Goal: Complete application form

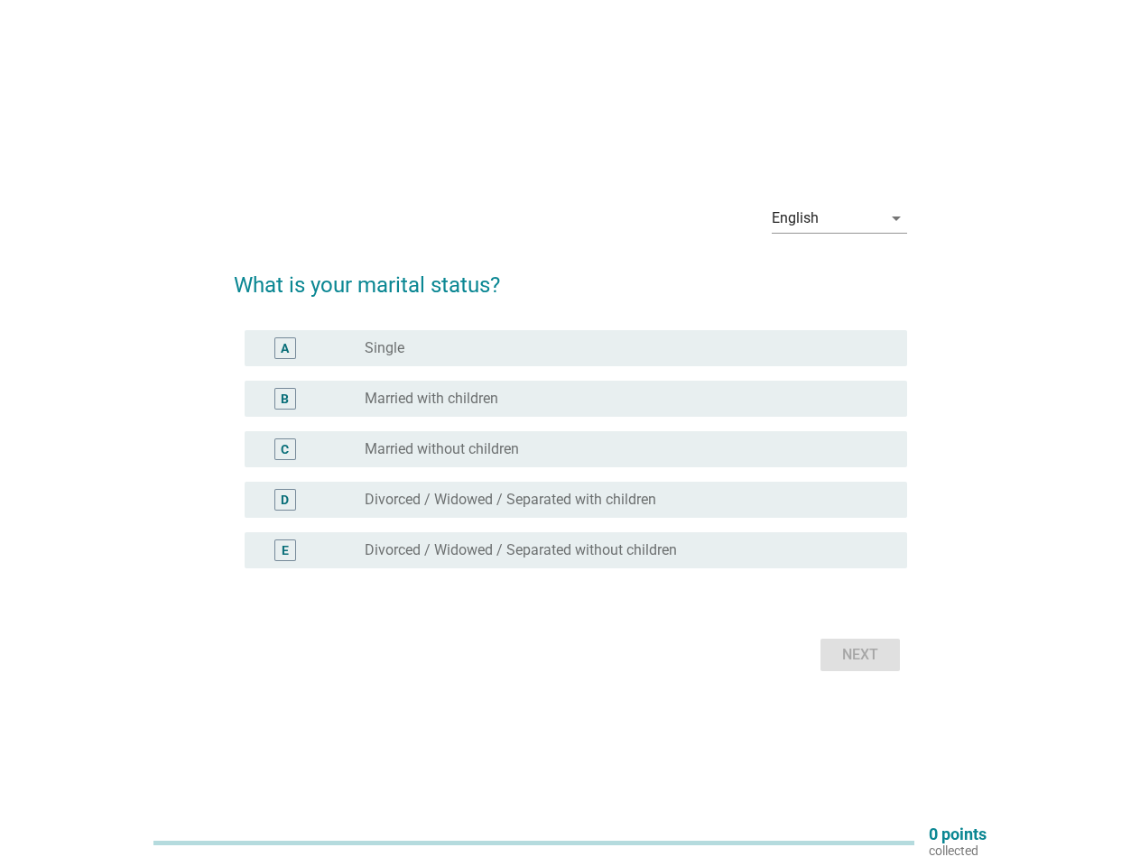
click at [570, 433] on div "C radio_button_unchecked Married without children" at bounding box center [576, 449] width 662 height 36
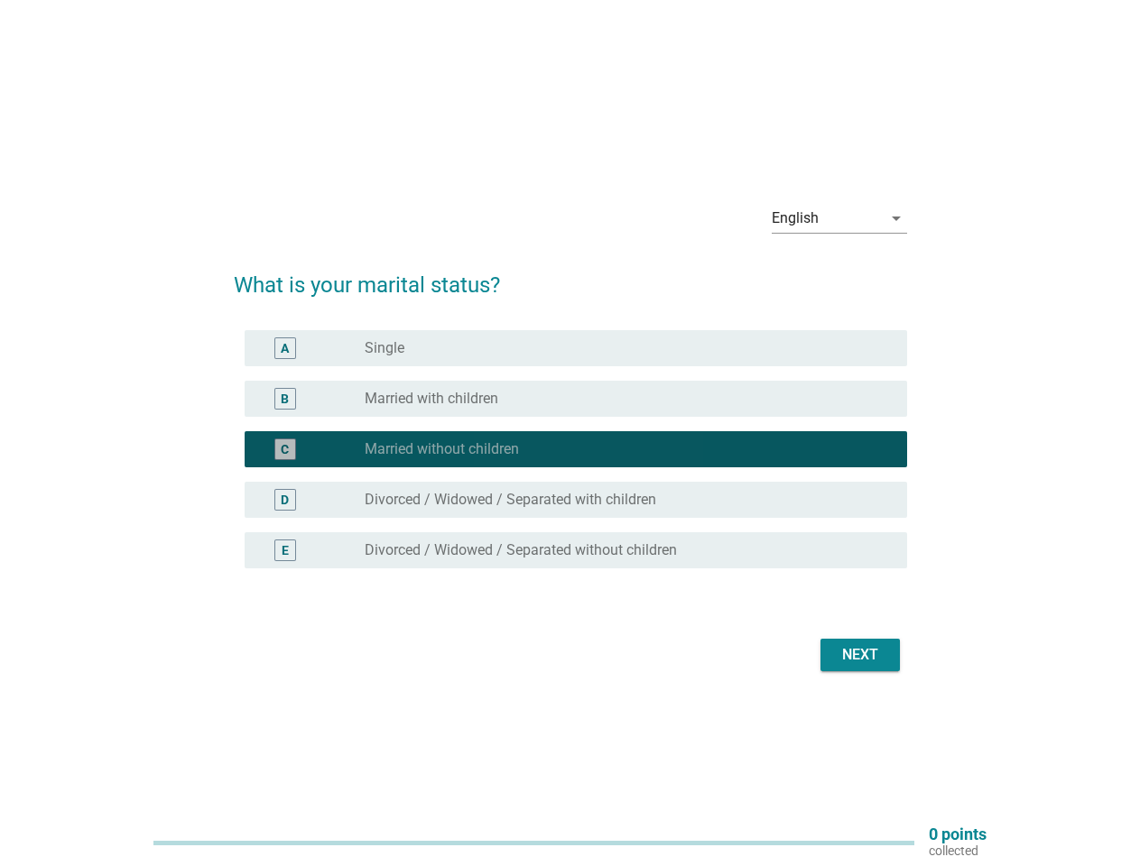
click at [839, 218] on div "English" at bounding box center [827, 218] width 110 height 29
click at [570, 460] on div "C radio_button_checked Married without children" at bounding box center [576, 449] width 662 height 36
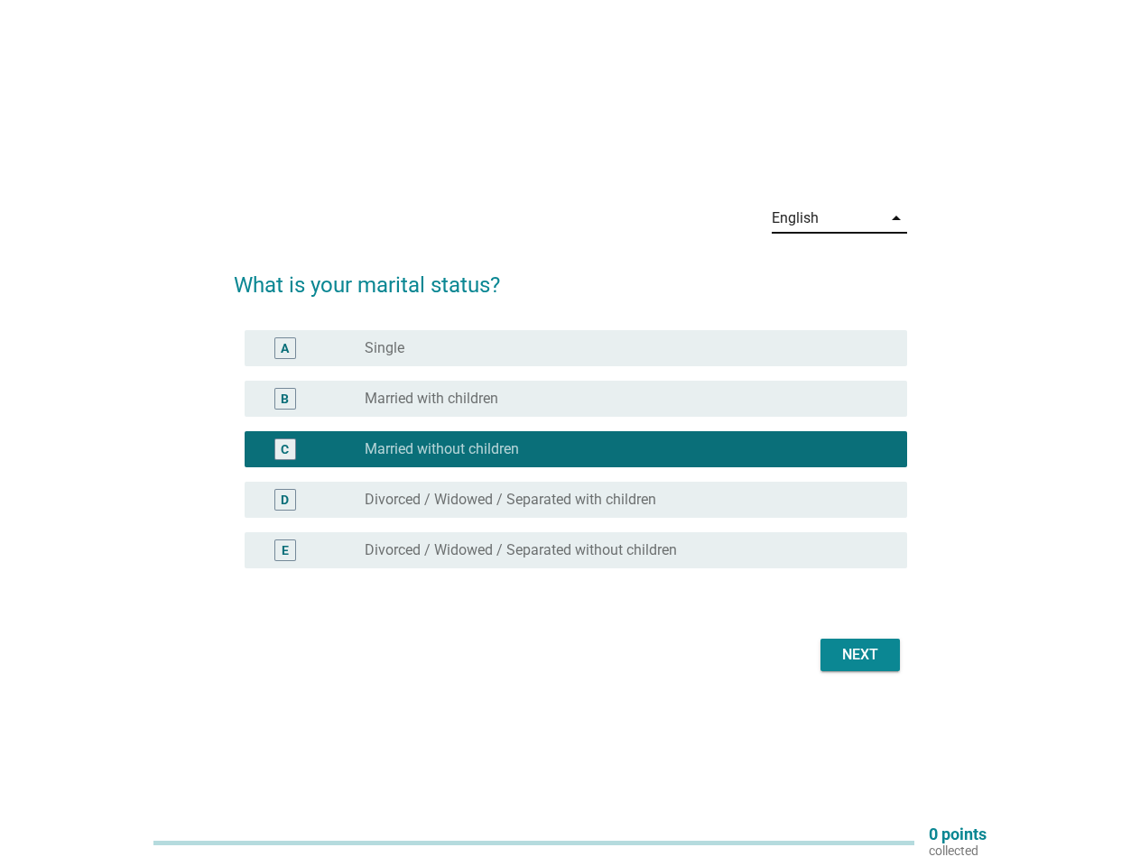
click at [570, 449] on div "radio_button_checked Married without children" at bounding box center [621, 449] width 513 height 18
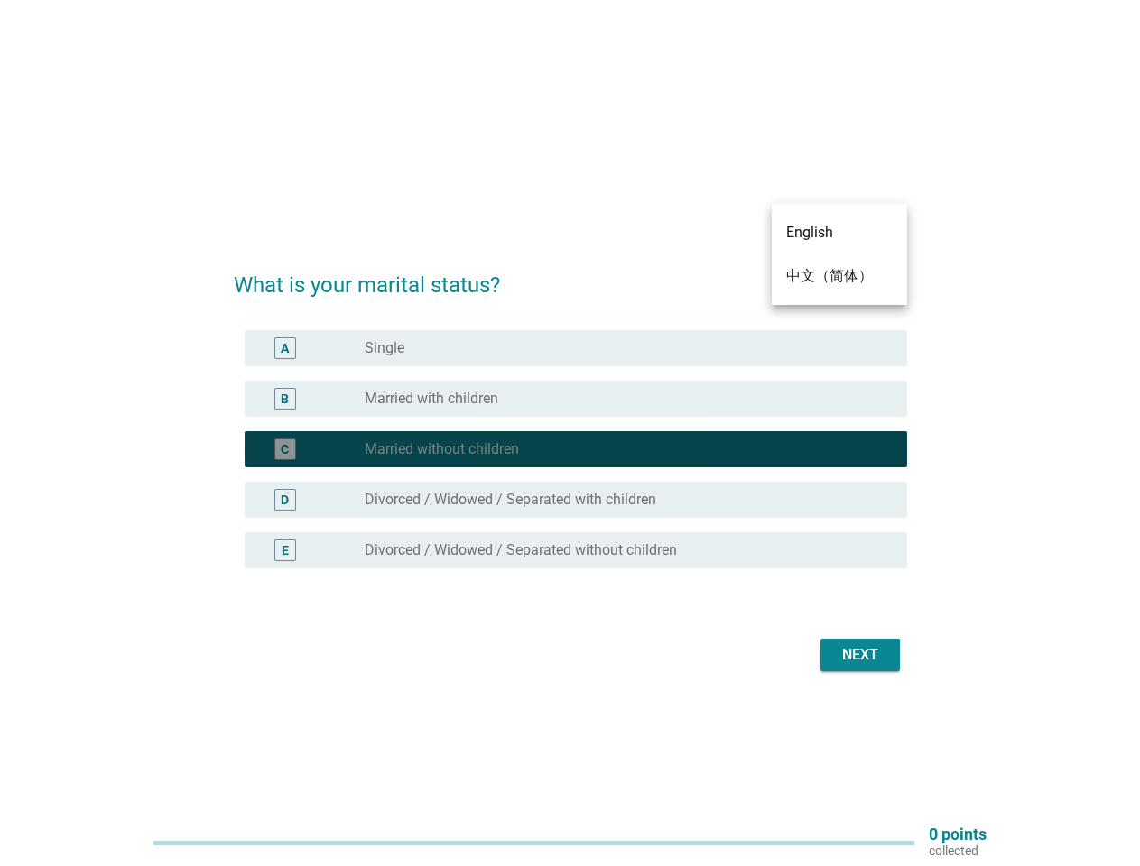
click at [576, 348] on div "radio_button_unchecked Single" at bounding box center [621, 348] width 513 height 18
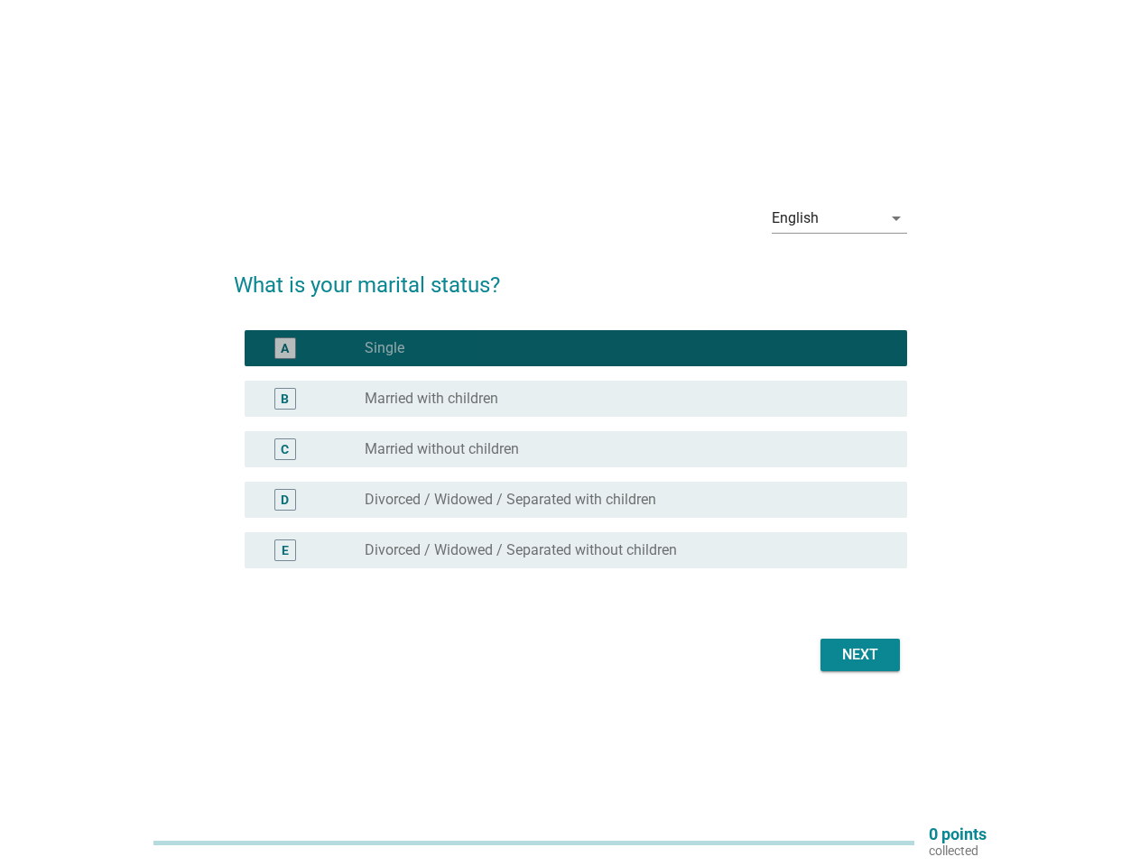
click at [384, 348] on label "Single" at bounding box center [385, 348] width 40 height 18
click at [576, 399] on div "radio_button_unchecked Married with children" at bounding box center [621, 399] width 513 height 18
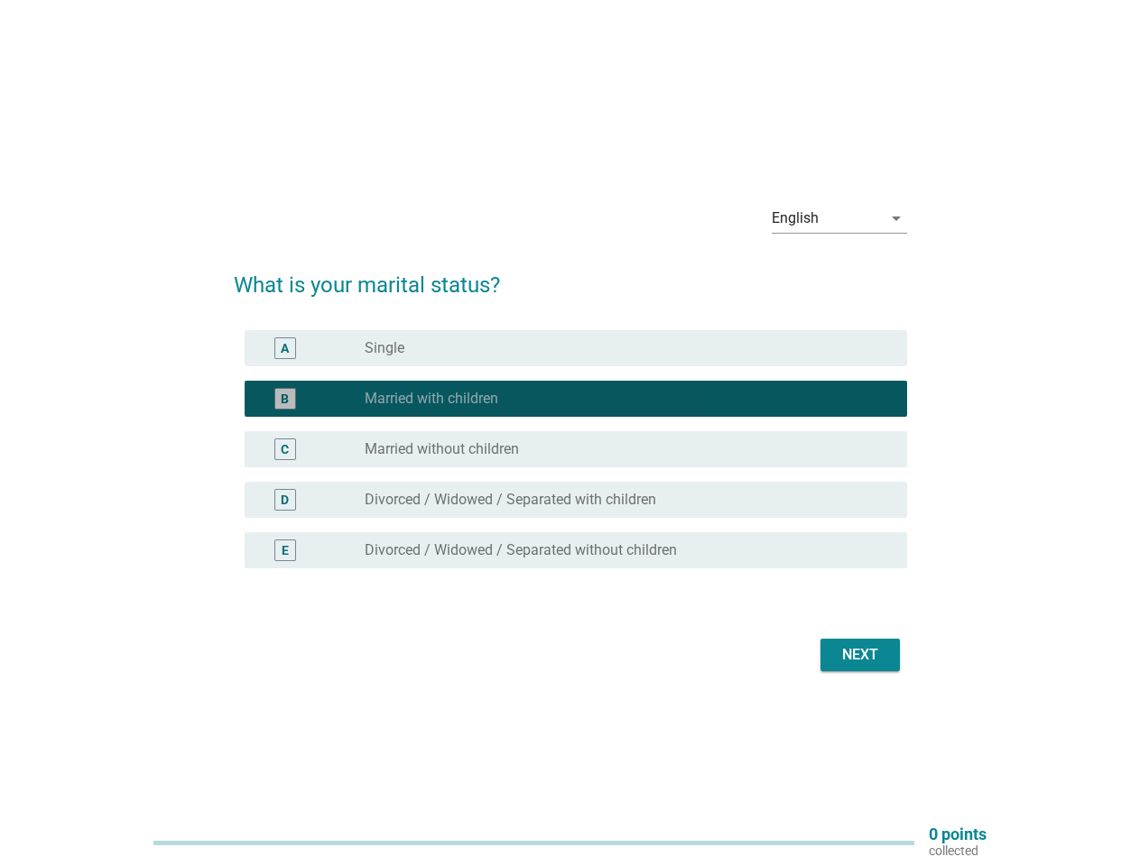
click at [431, 399] on label "Married with children" at bounding box center [432, 399] width 134 height 18
click at [576, 449] on div "radio_button_unchecked Married without children" at bounding box center [621, 449] width 513 height 18
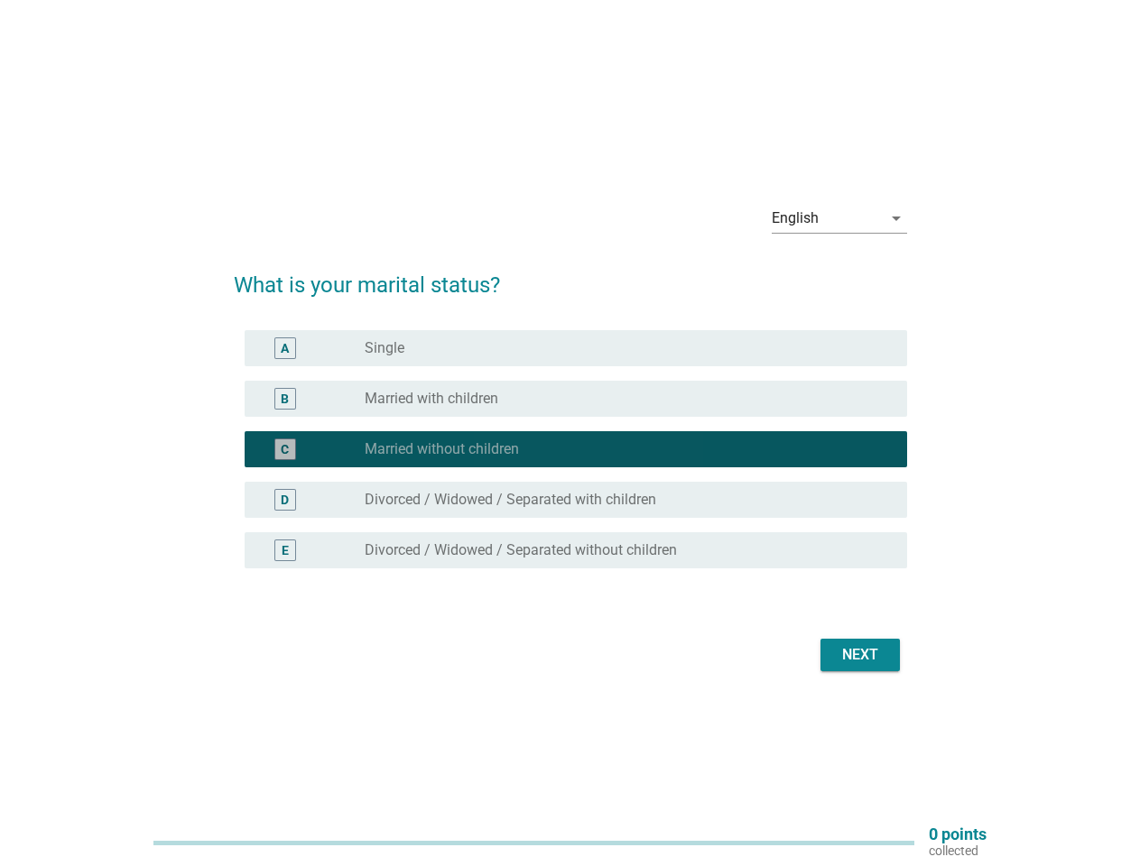
click at [441, 449] on label "Married without children" at bounding box center [442, 449] width 154 height 18
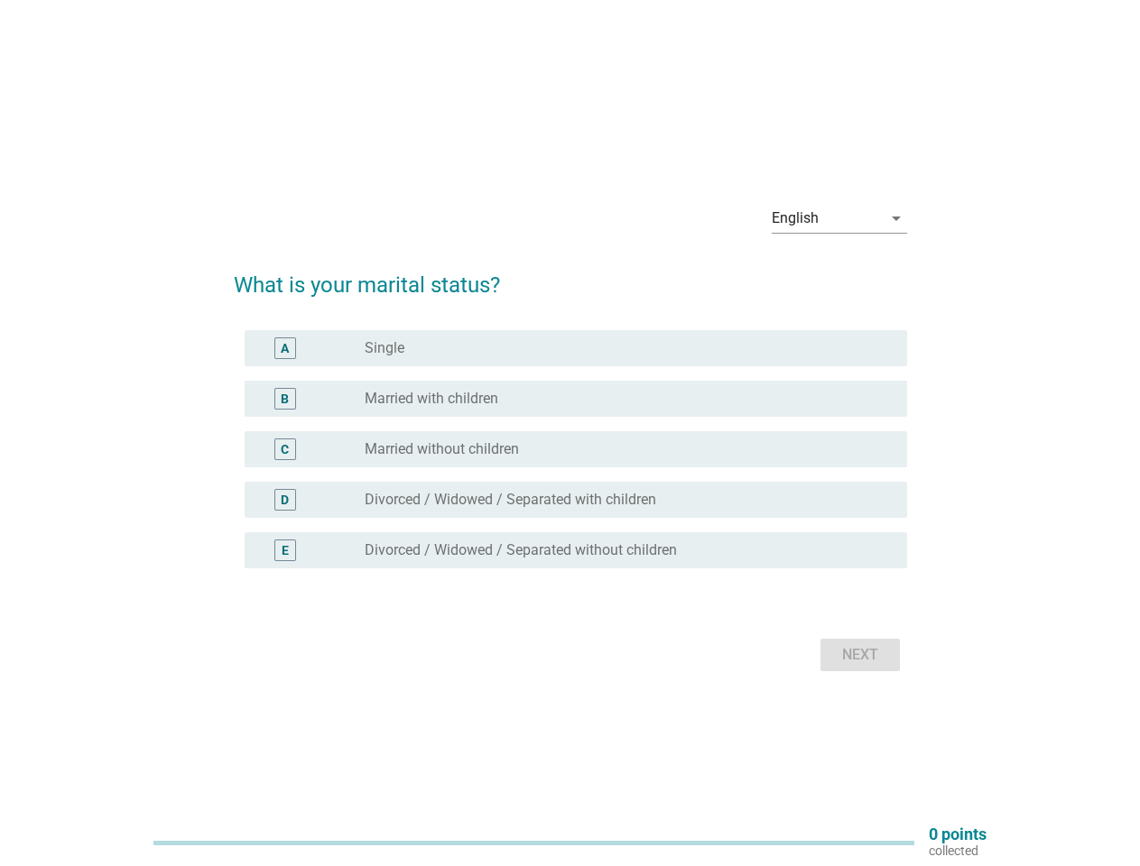
click at [570, 433] on div "C radio_button_unchecked Married without children" at bounding box center [576, 449] width 662 height 36
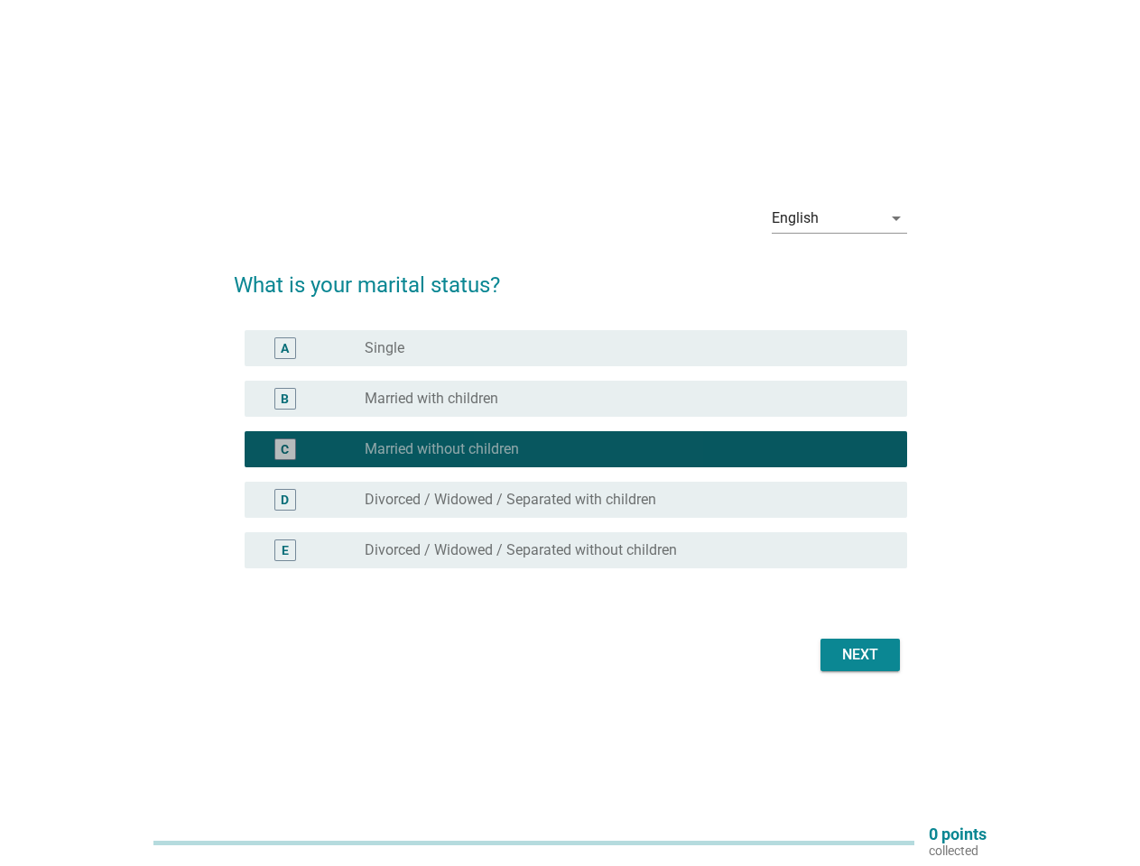
click at [839, 218] on div "English" at bounding box center [827, 218] width 110 height 29
